Goal: Transaction & Acquisition: Purchase product/service

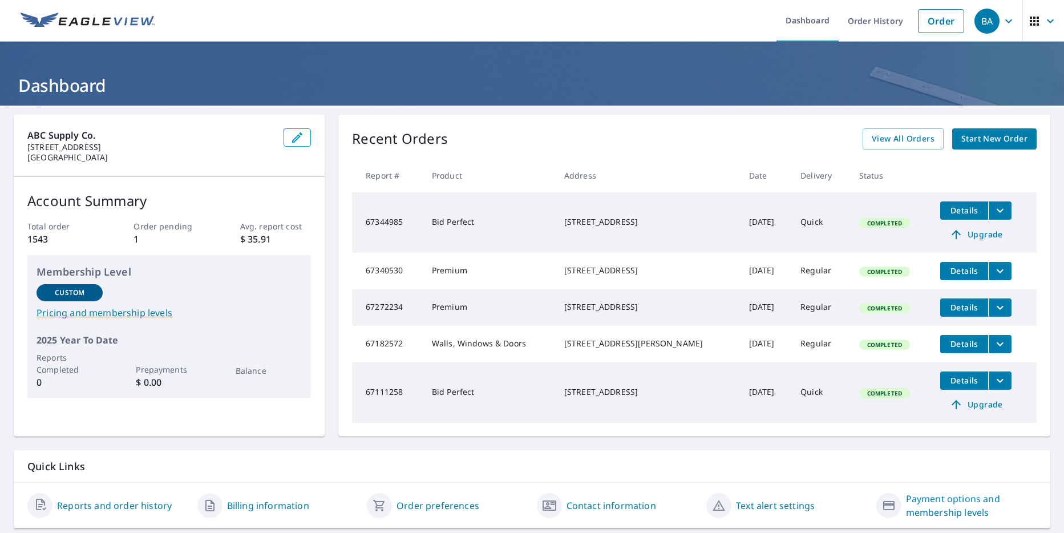
click at [993, 140] on span "Start New Order" at bounding box center [994, 139] width 66 height 14
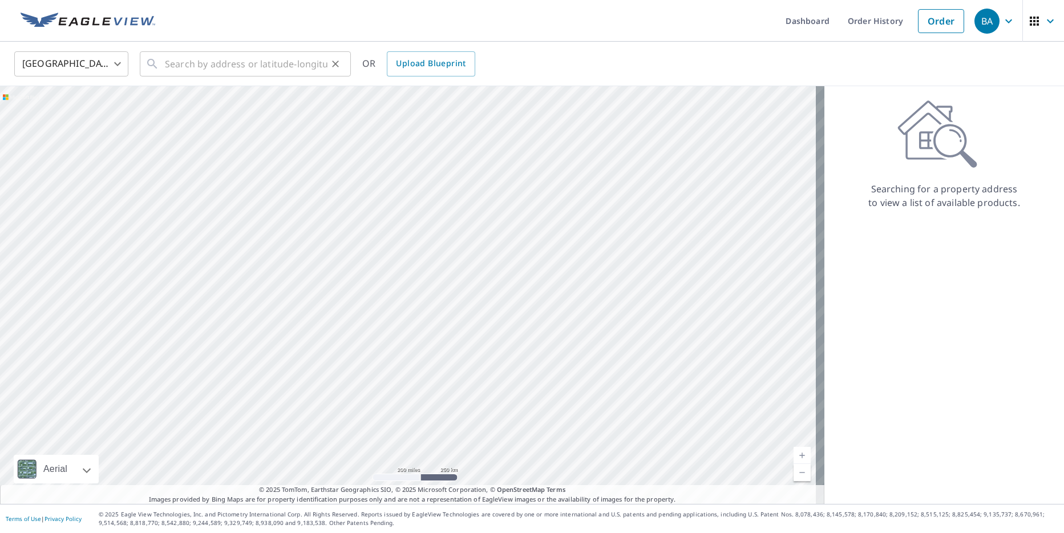
click at [163, 66] on div "​" at bounding box center [245, 63] width 211 height 25
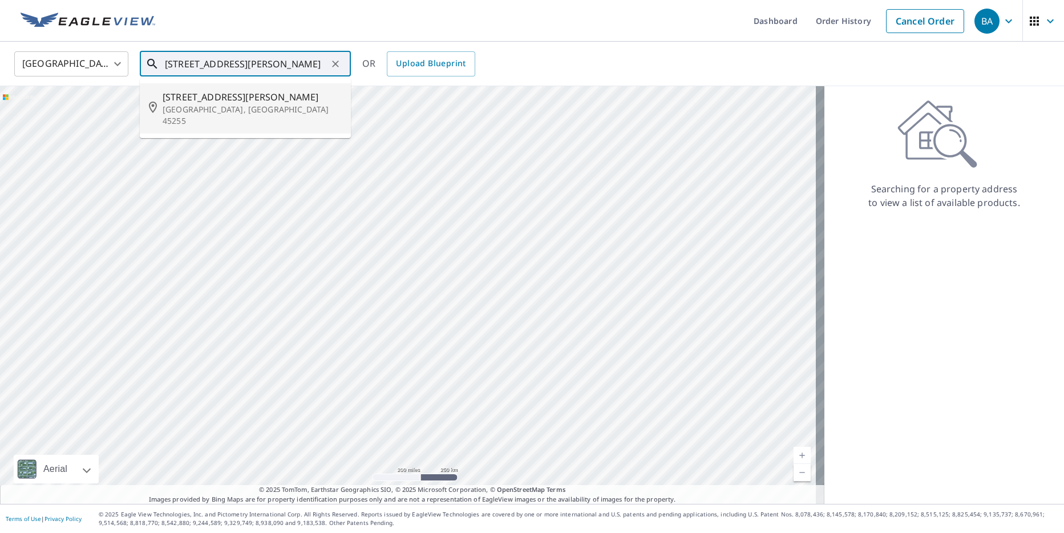
click at [201, 97] on span "[STREET_ADDRESS][PERSON_NAME]" at bounding box center [252, 97] width 179 height 14
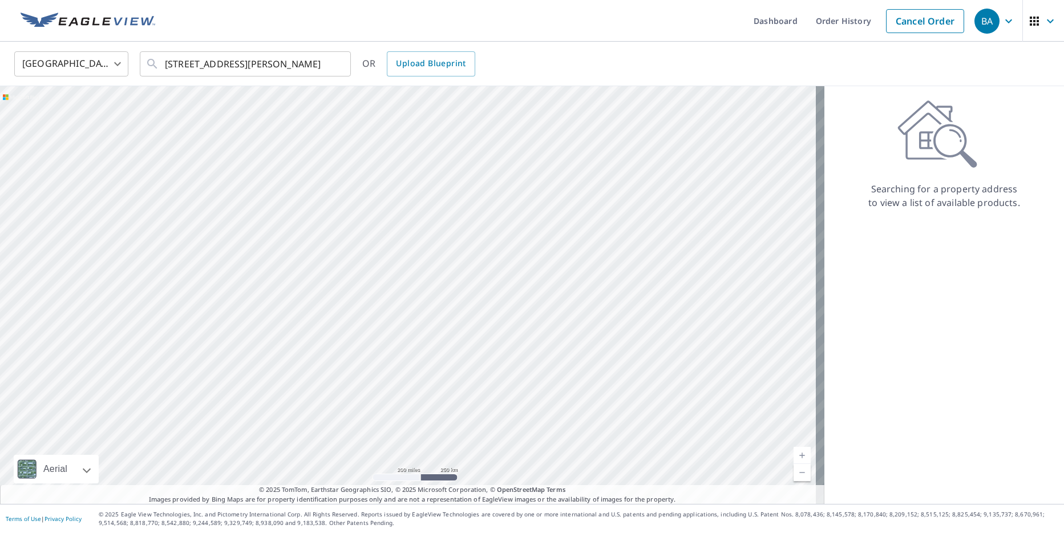
type input "[STREET_ADDRESS][PERSON_NAME]"
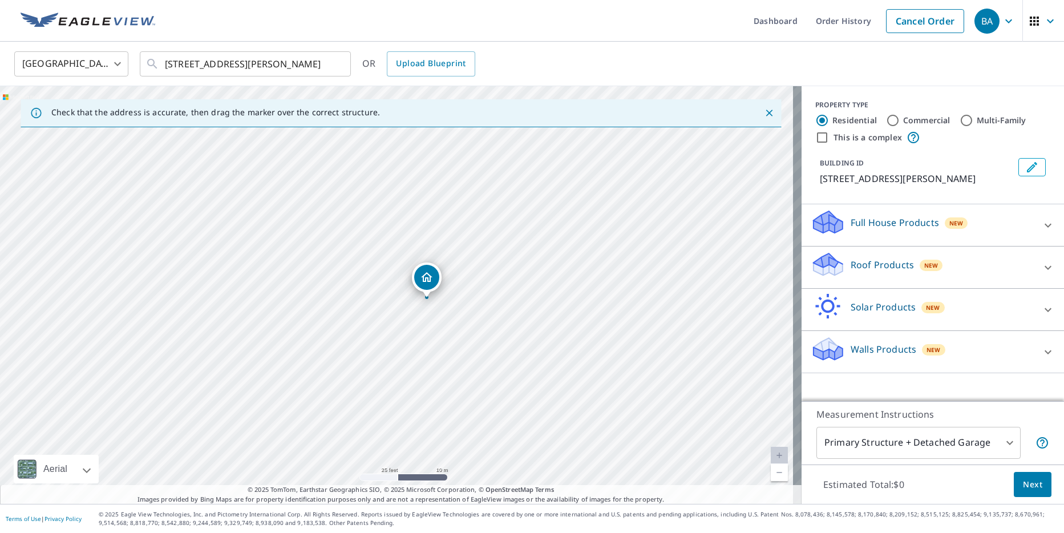
drag, startPoint x: 388, startPoint y: 314, endPoint x: 396, endPoint y: 305, distance: 12.5
click at [396, 305] on div "[STREET_ADDRESS][PERSON_NAME]" at bounding box center [401, 295] width 802 height 418
click at [1041, 225] on icon at bounding box center [1048, 225] width 14 height 14
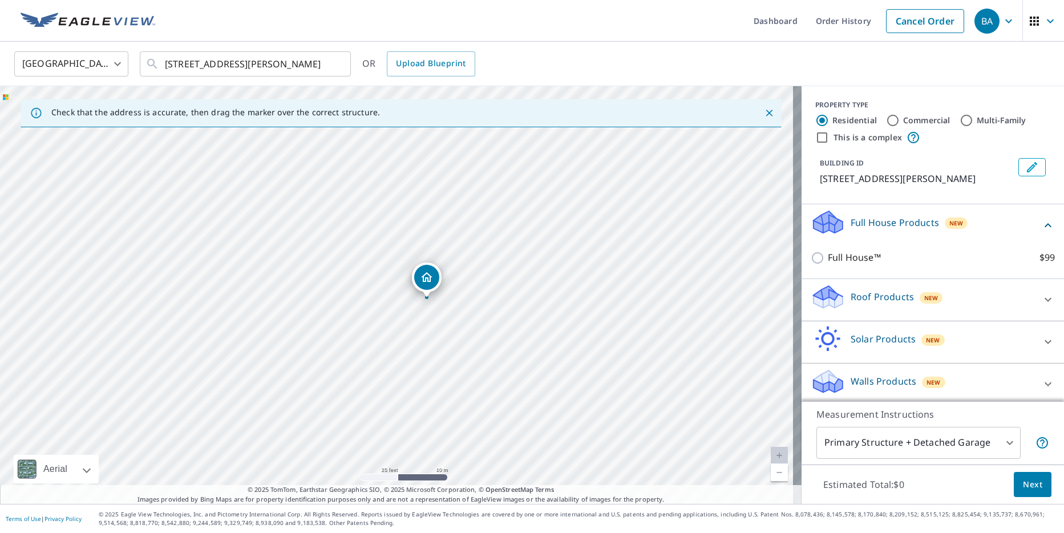
click at [1039, 225] on div "Full House Products New Full House™ $99" at bounding box center [933, 241] width 262 height 75
click at [1045, 225] on icon at bounding box center [1048, 225] width 7 height 4
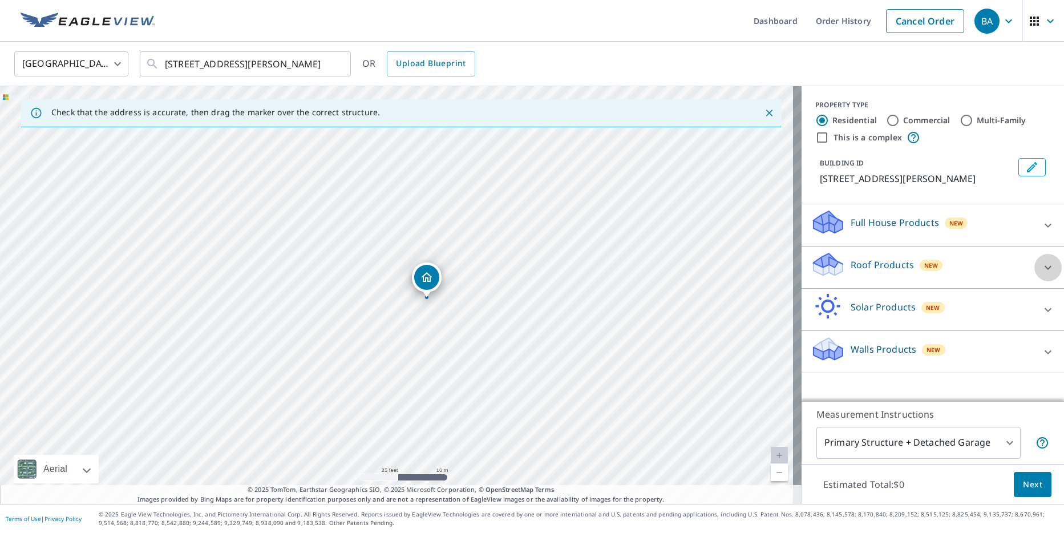
click at [1045, 269] on icon at bounding box center [1048, 267] width 7 height 4
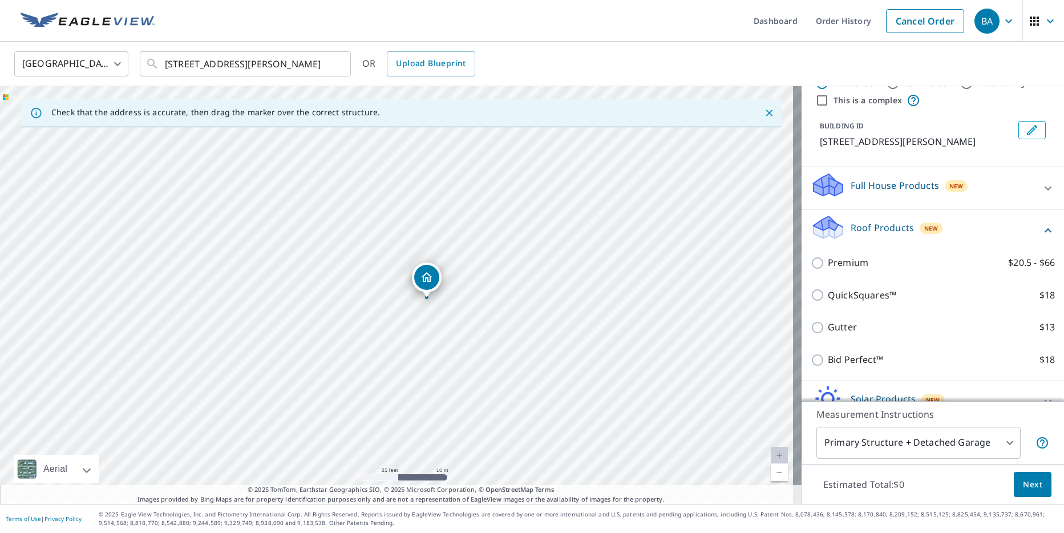
scroll to position [57, 0]
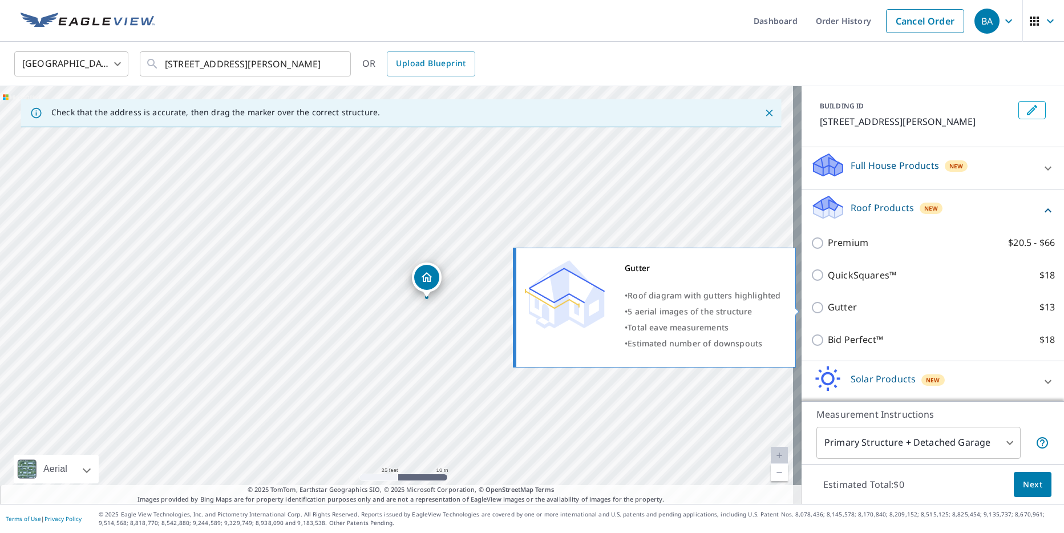
click at [811, 307] on input "Gutter $13" at bounding box center [819, 308] width 17 height 14
checkbox input "true"
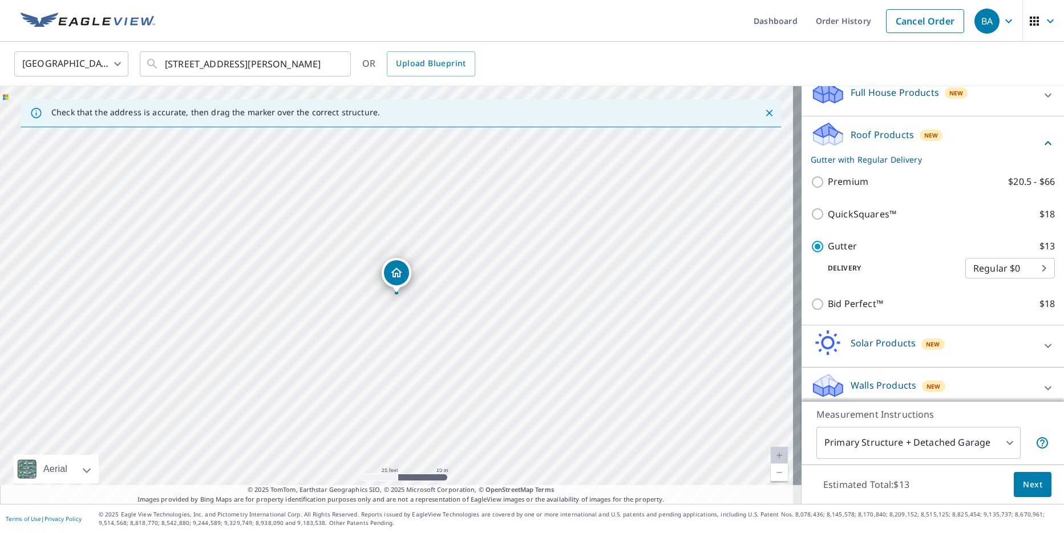
scroll to position [139, 0]
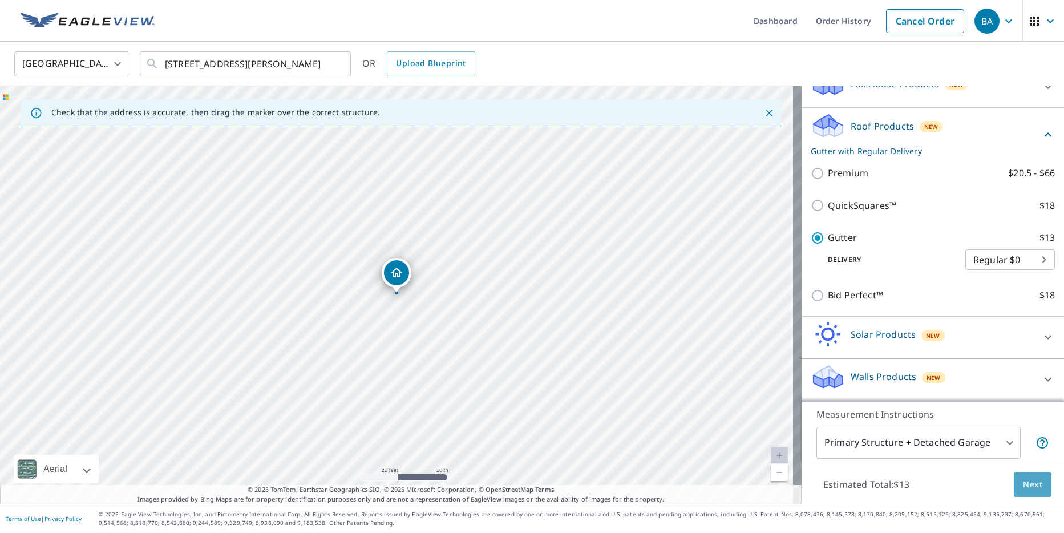
click at [1029, 484] on span "Next" at bounding box center [1032, 484] width 19 height 14
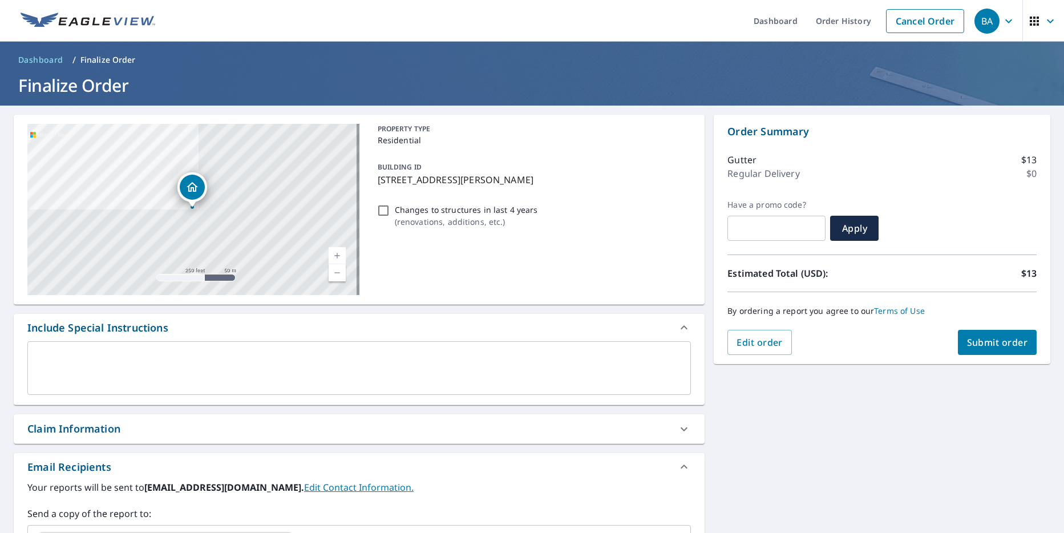
click at [972, 341] on span "Submit order" at bounding box center [997, 342] width 61 height 13
checkbox input "true"
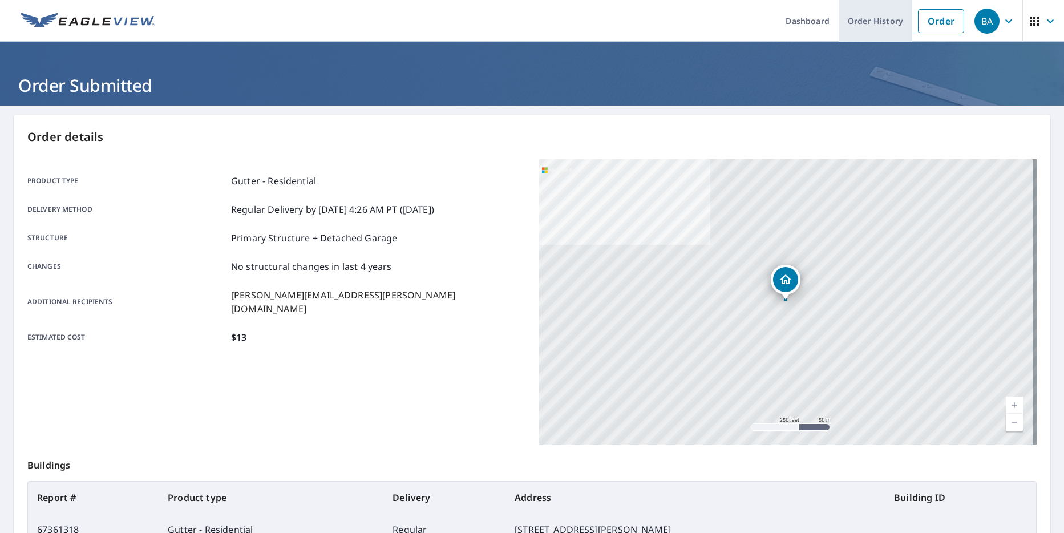
click at [869, 17] on link "Order History" at bounding box center [876, 21] width 74 height 42
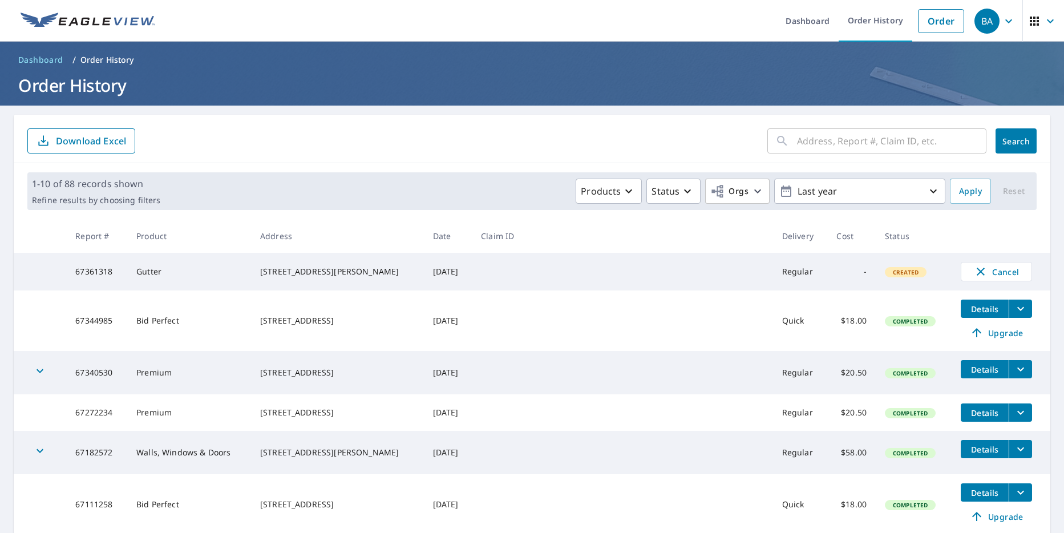
click at [188, 273] on td "Gutter" at bounding box center [189, 272] width 124 height 38
click at [108, 274] on td "67361318" at bounding box center [96, 272] width 61 height 38
click at [369, 96] on h1 "Order History" at bounding box center [532, 85] width 1037 height 23
click at [974, 271] on icon "button" at bounding box center [981, 272] width 14 height 14
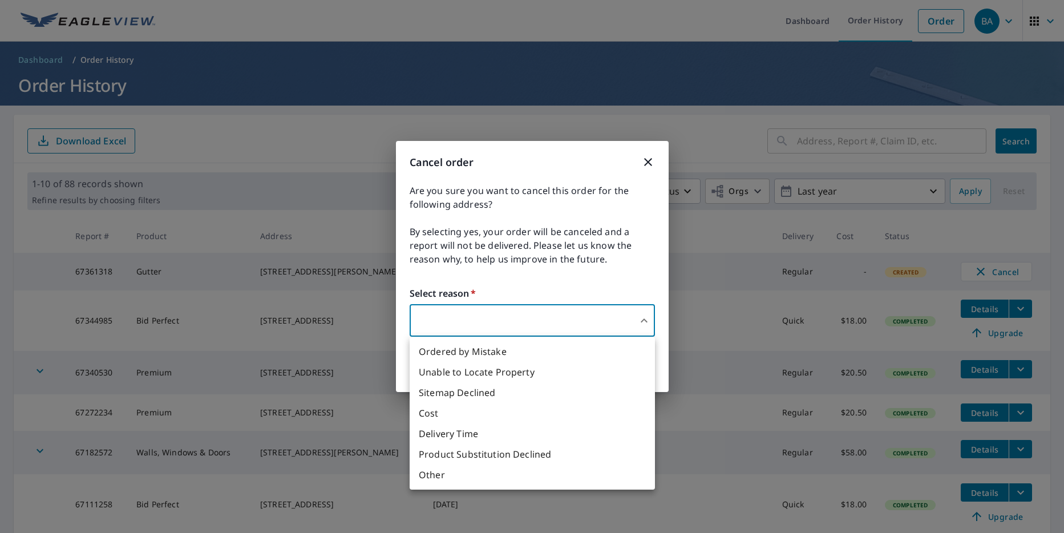
click at [553, 333] on body "BA BA Dashboard Order History Order BA Dashboard / Order History Order History …" at bounding box center [532, 266] width 1064 height 533
click at [470, 352] on li "Ordered by Mistake" at bounding box center [532, 351] width 245 height 21
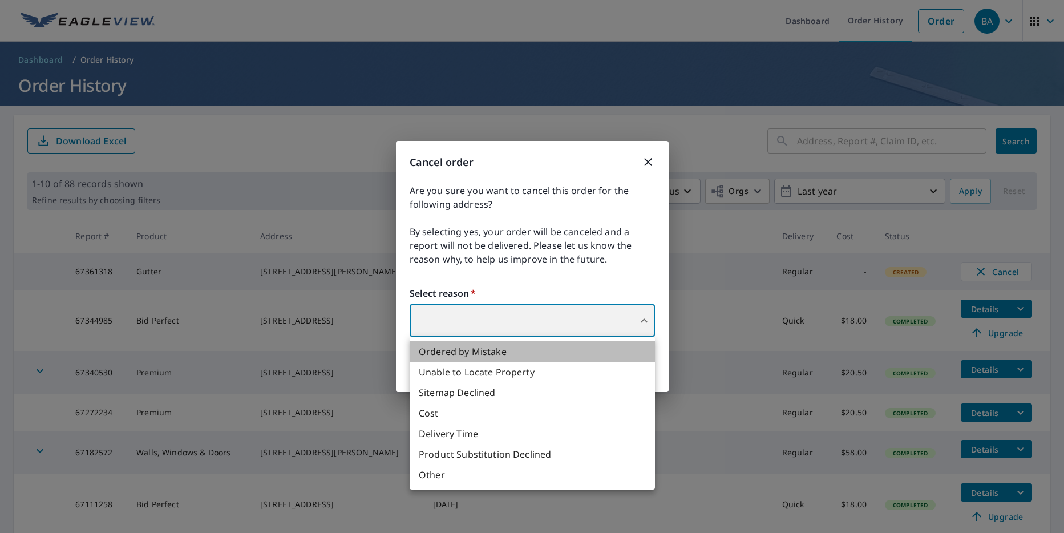
type input "30"
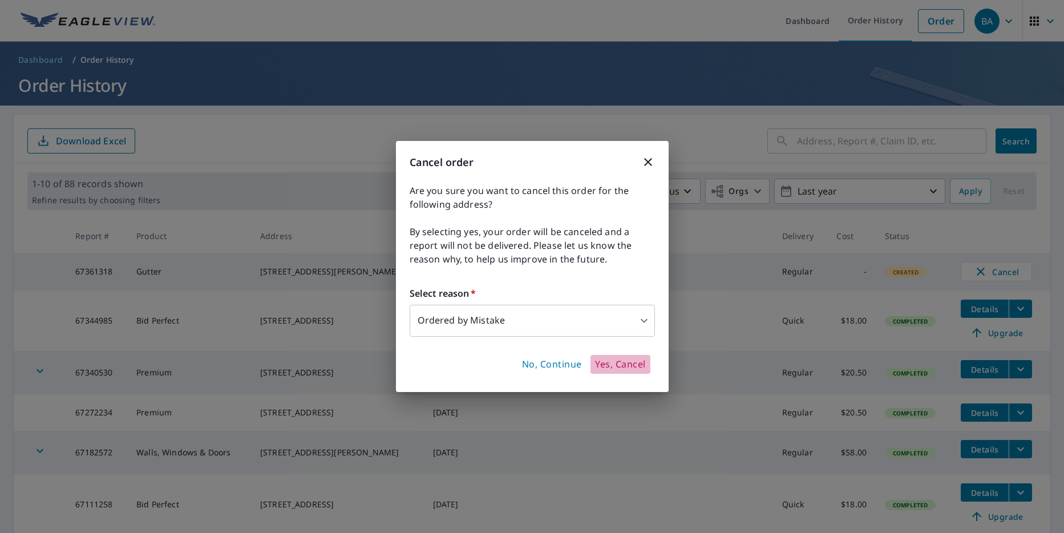
click at [616, 363] on span "Yes, Cancel" at bounding box center [620, 364] width 50 height 13
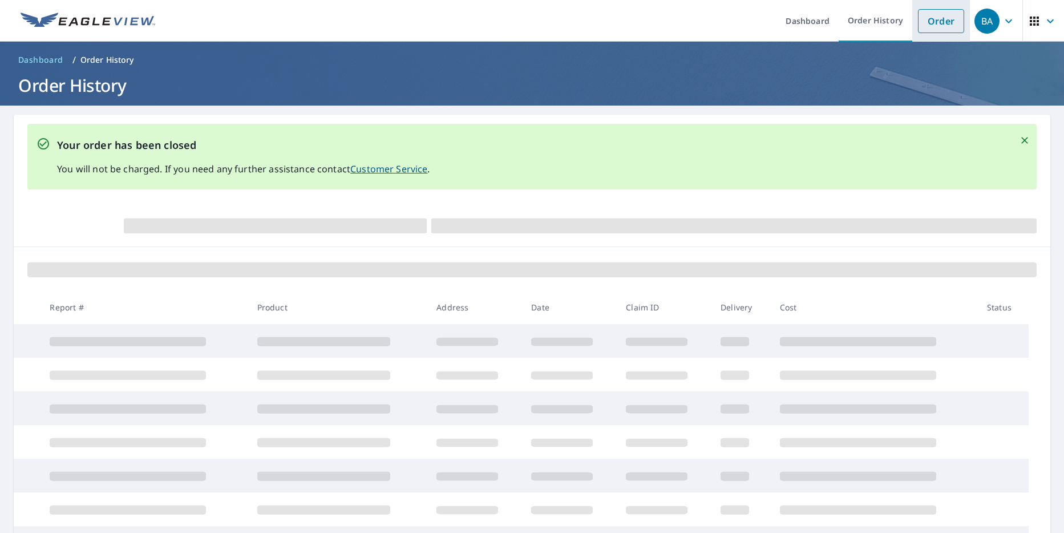
click at [930, 14] on link "Order" at bounding box center [941, 21] width 46 height 24
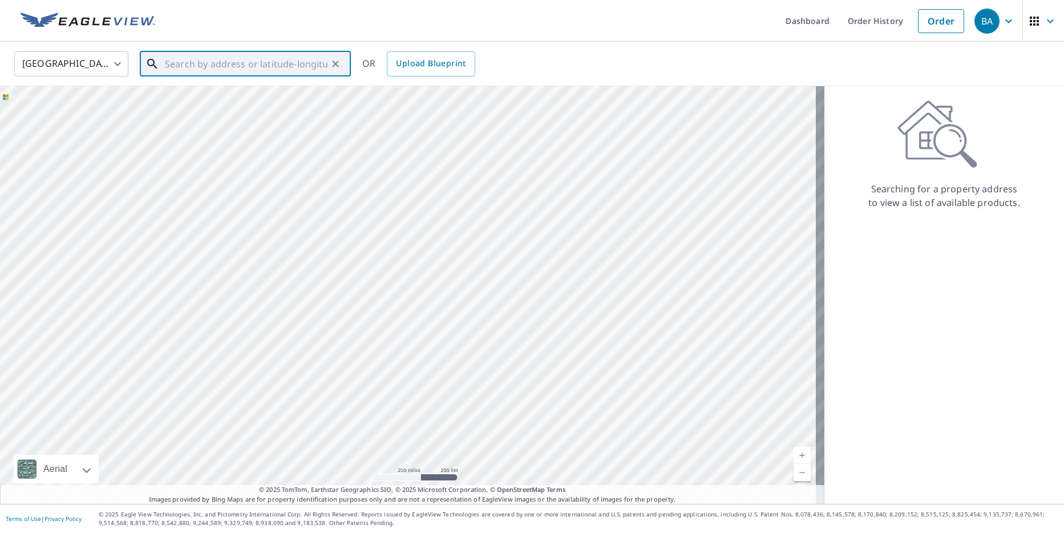
click at [232, 56] on input "text" at bounding box center [246, 64] width 163 height 32
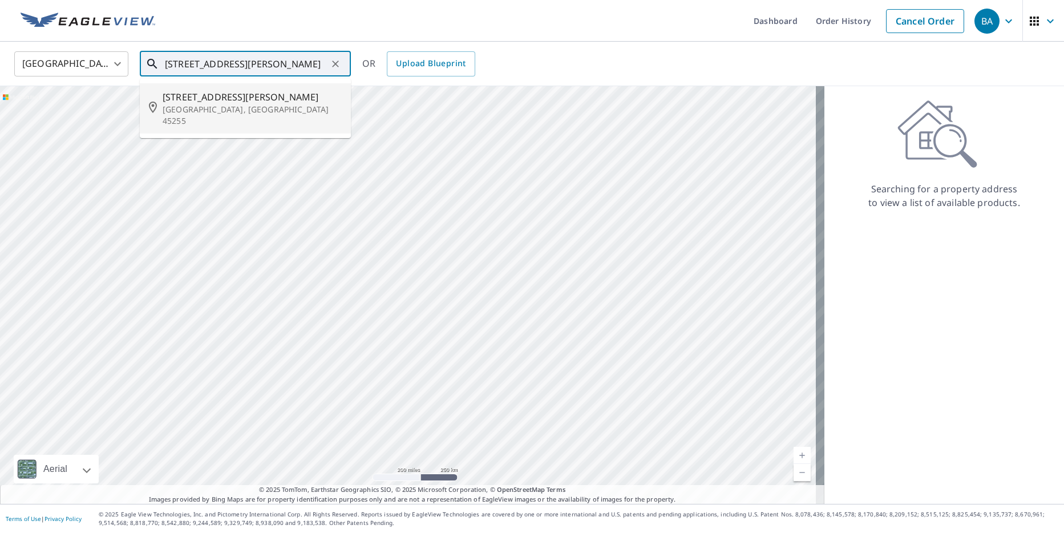
click at [218, 102] on span "[STREET_ADDRESS][PERSON_NAME]" at bounding box center [252, 97] width 179 height 14
type input "[STREET_ADDRESS][PERSON_NAME]"
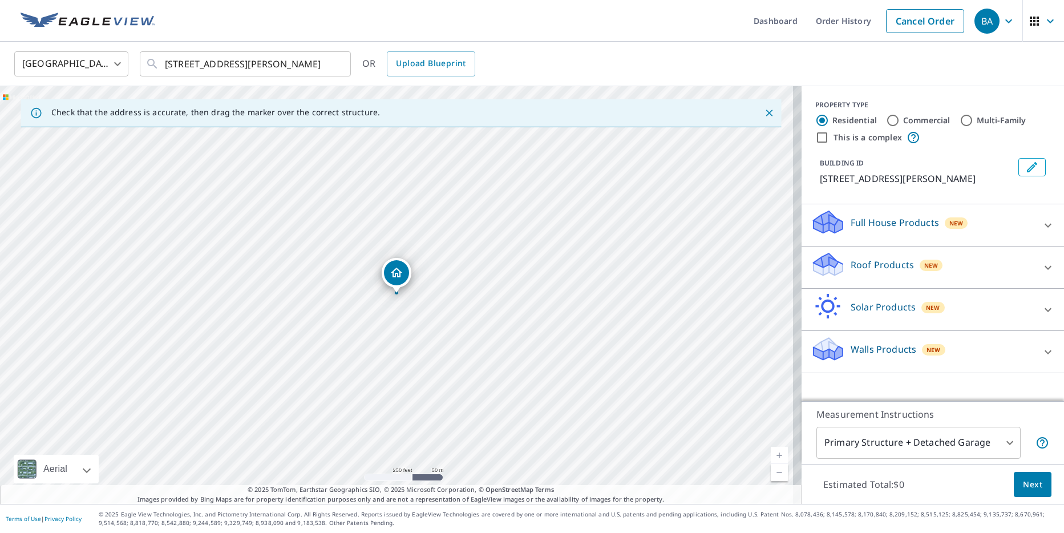
click at [1041, 265] on icon at bounding box center [1048, 268] width 14 height 14
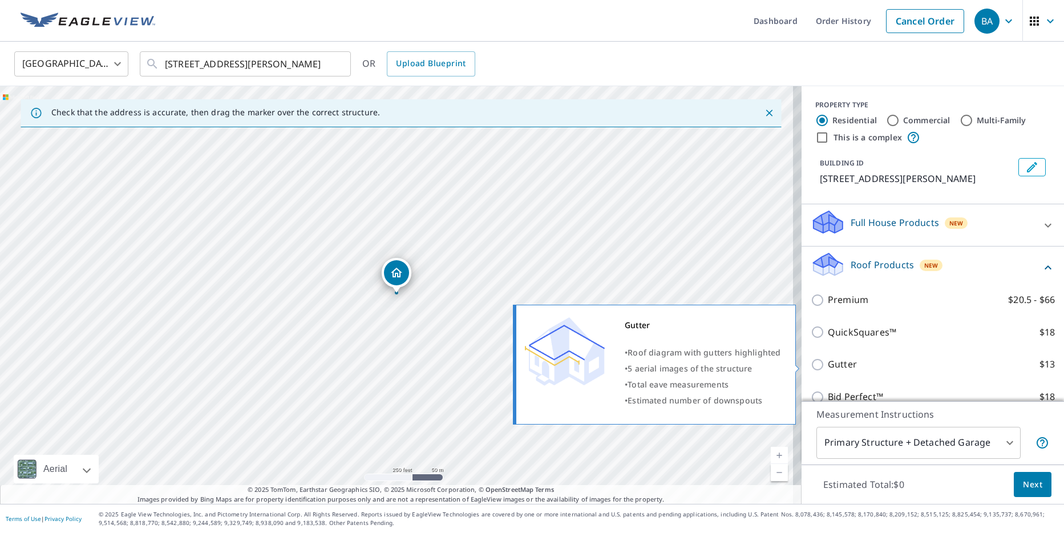
click at [811, 361] on input "Gutter $13" at bounding box center [819, 365] width 17 height 14
checkbox input "true"
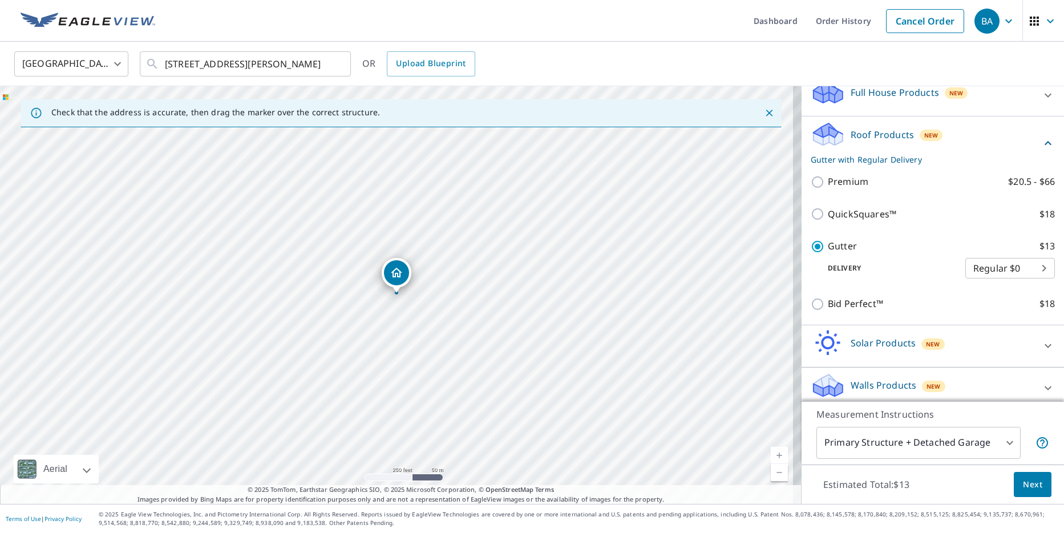
scroll to position [139, 0]
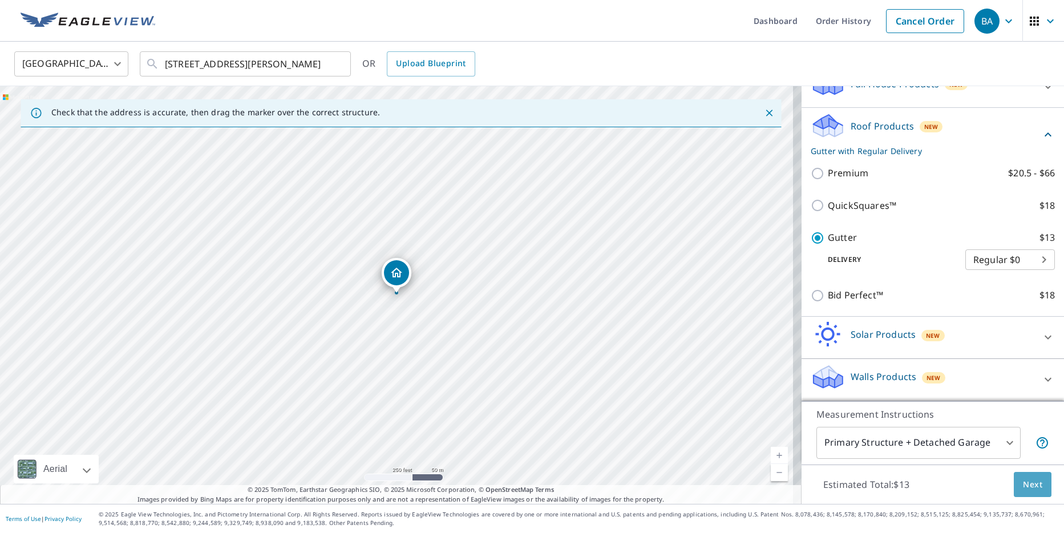
click at [1034, 484] on button "Next" at bounding box center [1033, 485] width 38 height 26
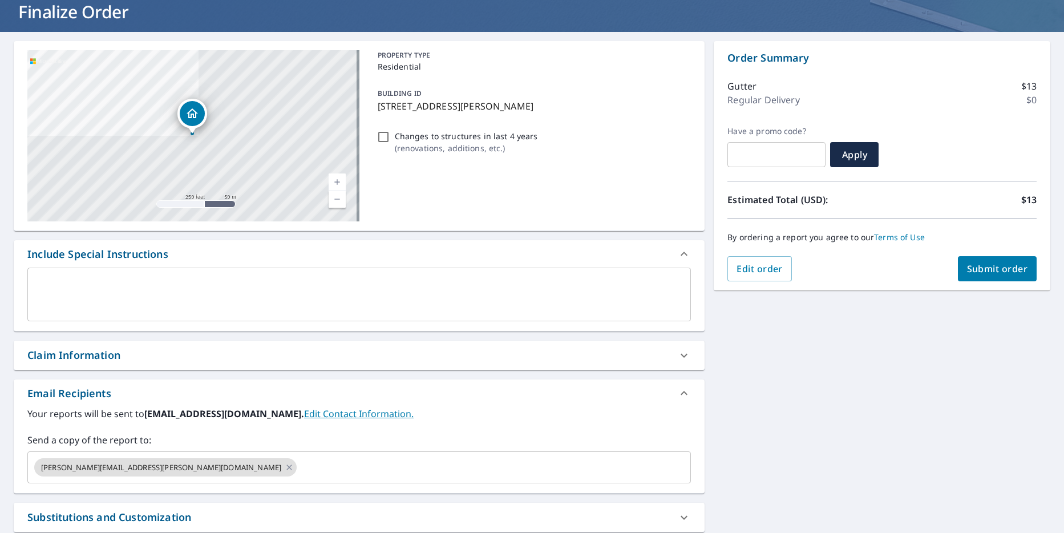
scroll to position [114, 0]
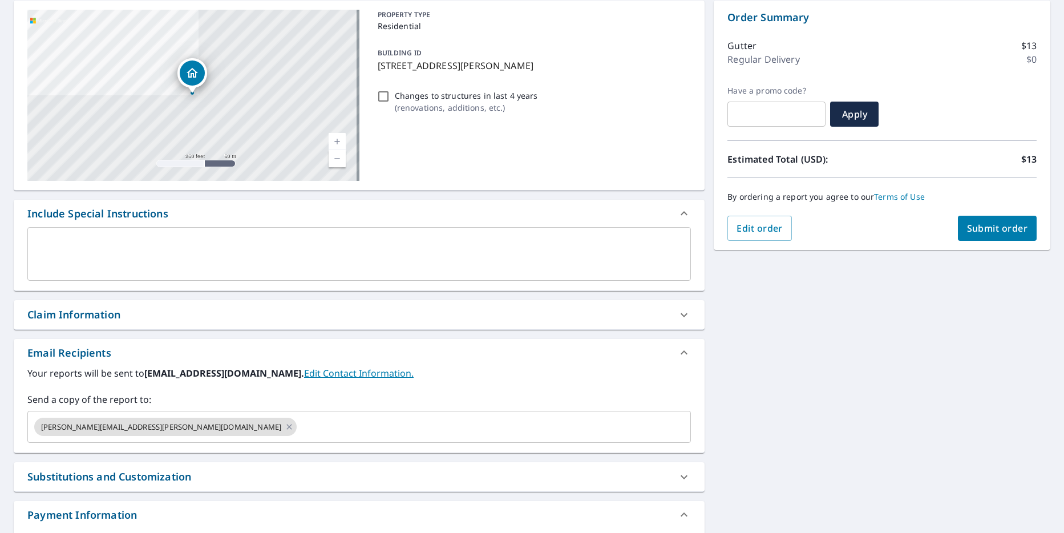
click at [306, 375] on link "Edit Contact Information." at bounding box center [359, 373] width 110 height 13
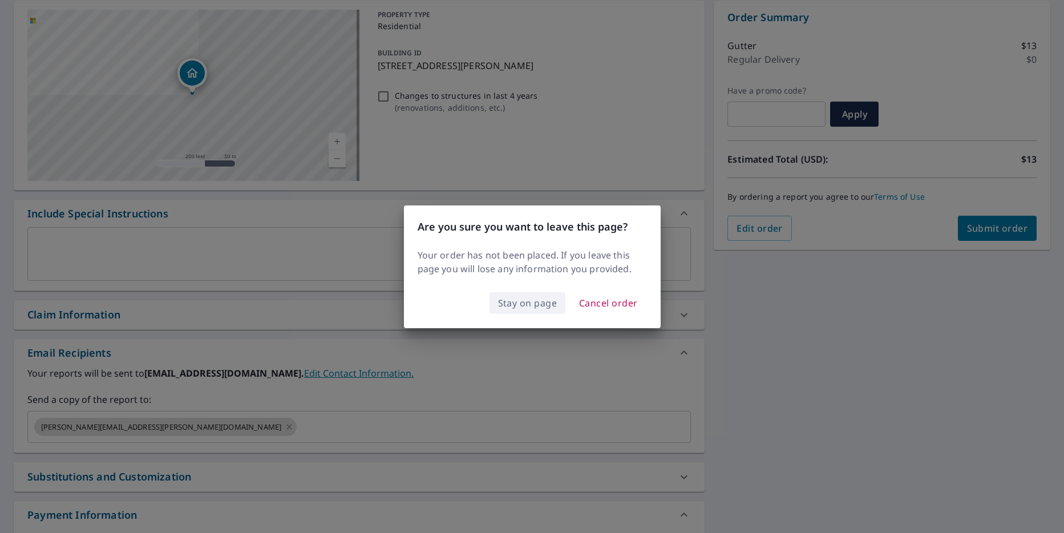
click at [517, 309] on span "Stay on page" at bounding box center [527, 303] width 59 height 16
checkbox input "true"
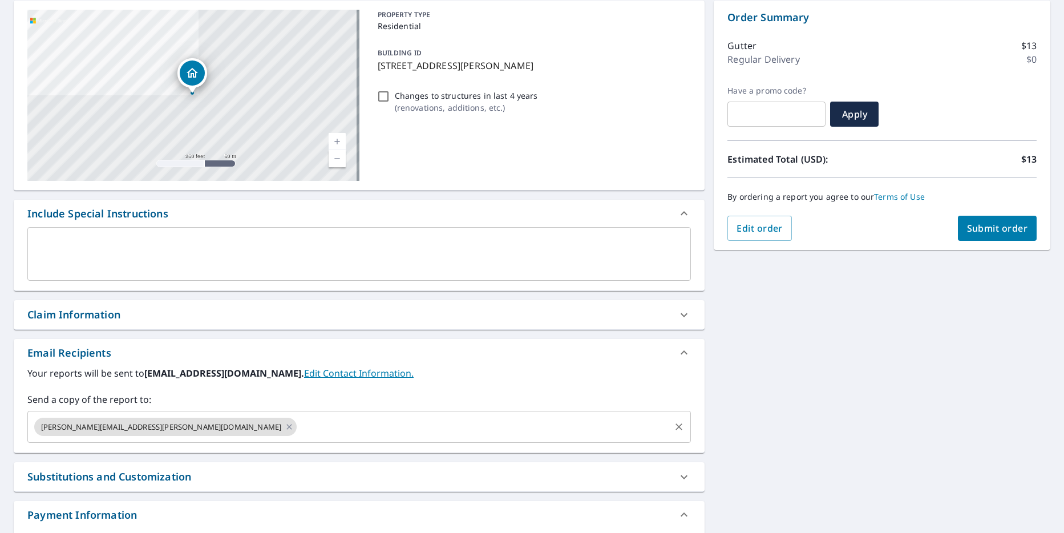
click at [309, 433] on input "text" at bounding box center [483, 427] width 370 height 22
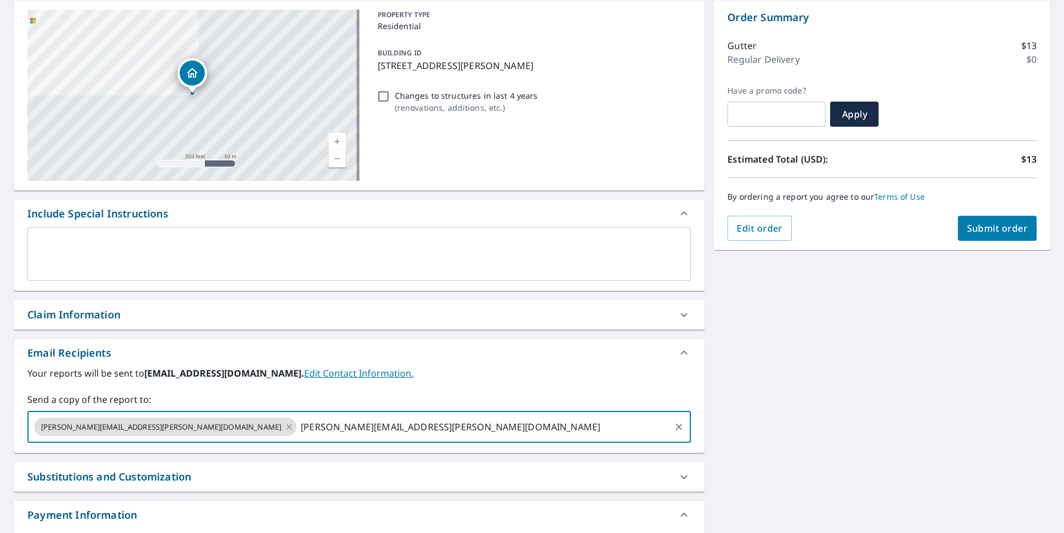
type input "[PERSON_NAME][EMAIL_ADDRESS][PERSON_NAME][DOMAIN_NAME]"
click at [829, 410] on div "[STREET_ADDRESS][PERSON_NAME] A standard road map Aerial A detailed look from a…" at bounding box center [532, 287] width 1064 height 592
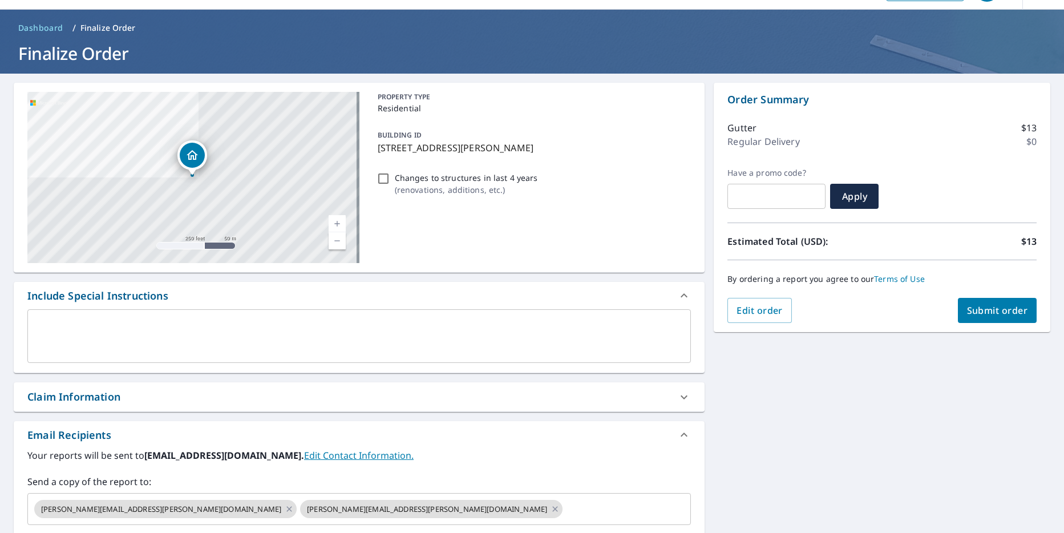
scroll to position [0, 0]
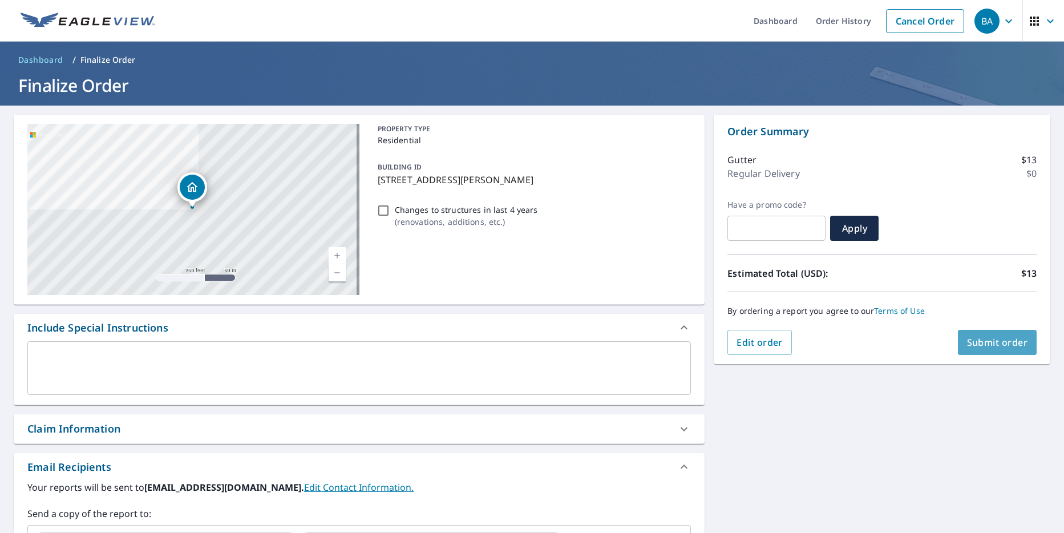
click at [978, 338] on span "Submit order" at bounding box center [997, 342] width 61 height 13
checkbox input "true"
